Goal: Task Accomplishment & Management: Manage account settings

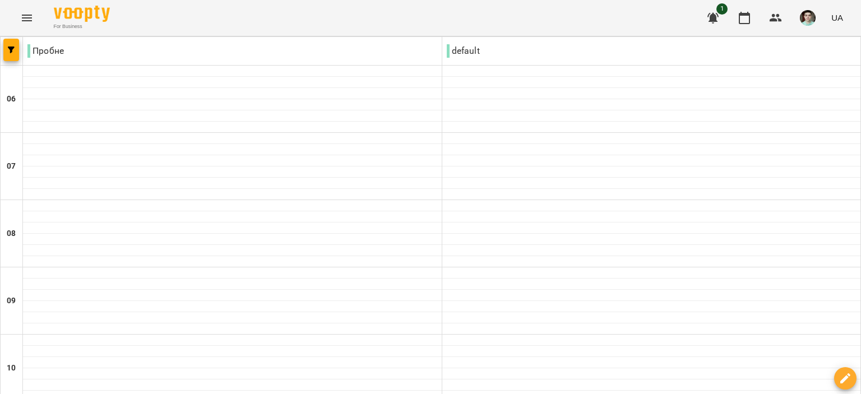
scroll to position [280, 0]
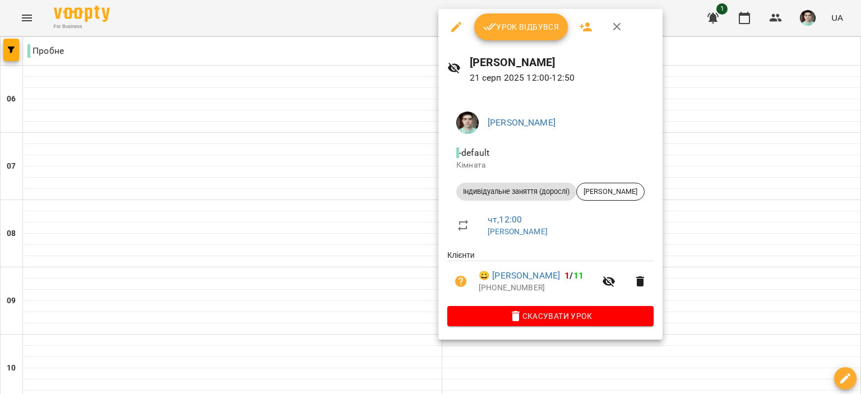
click at [520, 29] on span "Урок відбувся" at bounding box center [521, 26] width 76 height 13
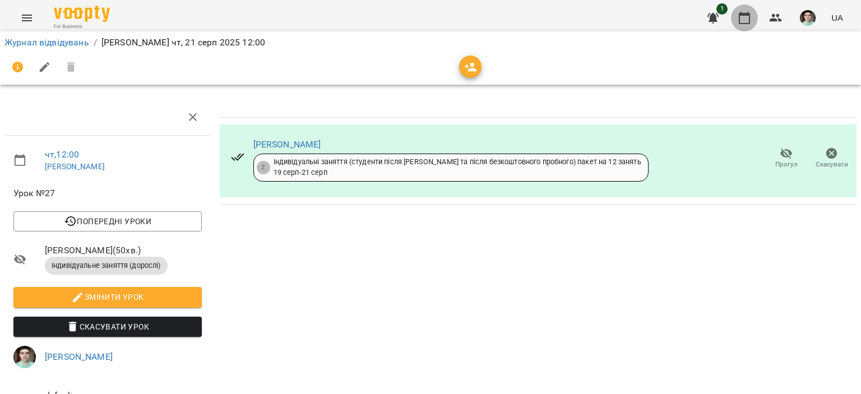
click at [744, 13] on icon "button" at bounding box center [743, 17] width 13 height 13
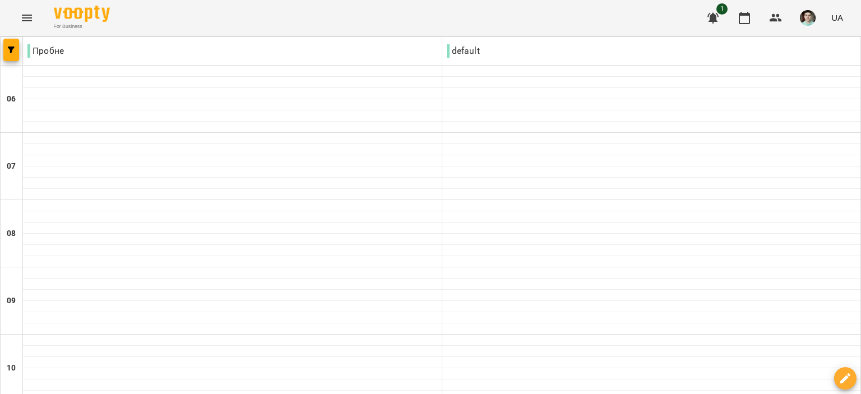
scroll to position [392, 0]
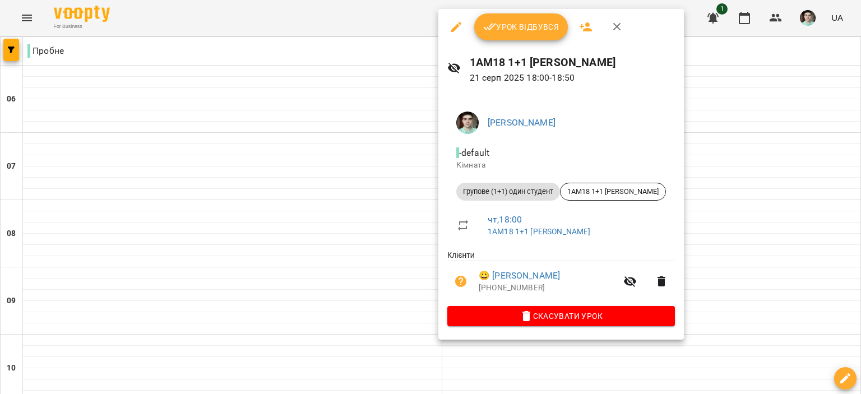
click at [614, 26] on icon "button" at bounding box center [616, 26] width 13 height 13
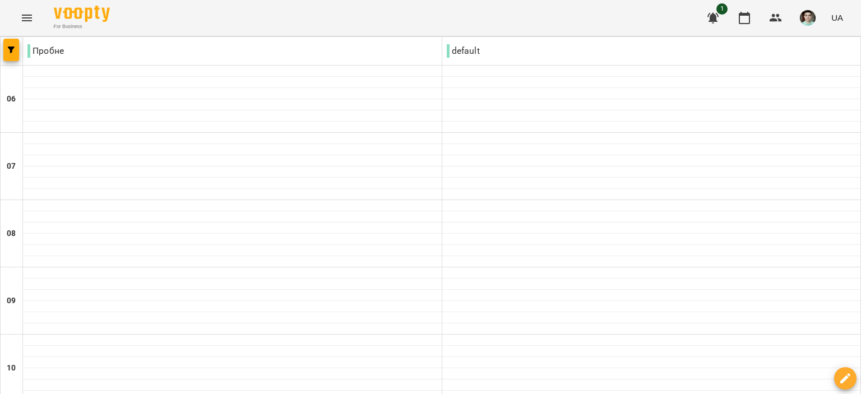
scroll to position [728, 0]
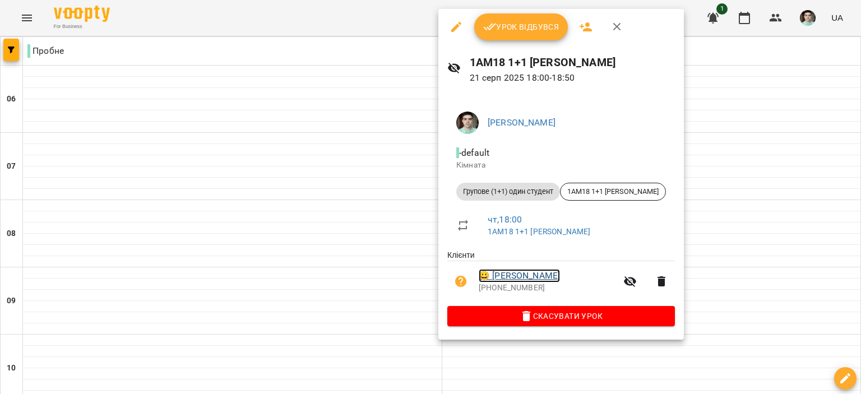
click at [524, 277] on link "😀 [PERSON_NAME]" at bounding box center [519, 275] width 81 height 13
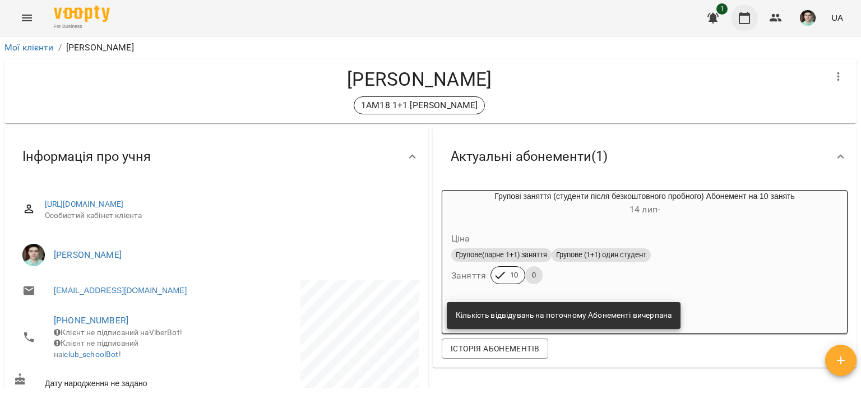
click at [740, 22] on icon "button" at bounding box center [743, 17] width 13 height 13
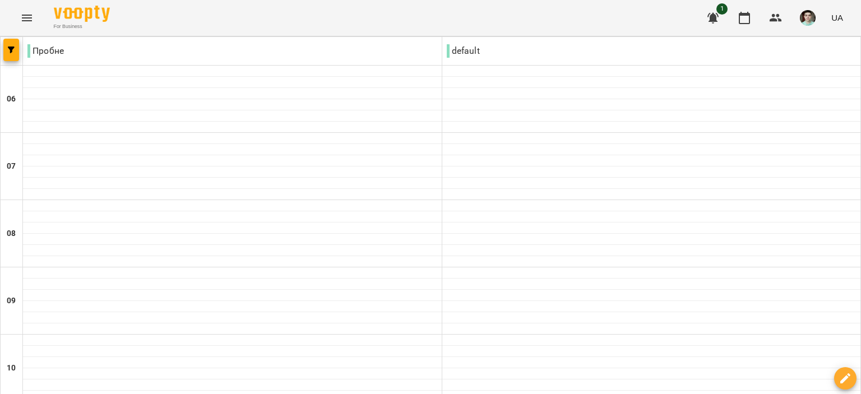
scroll to position [841, 0]
